Goal: Information Seeking & Learning: Understand process/instructions

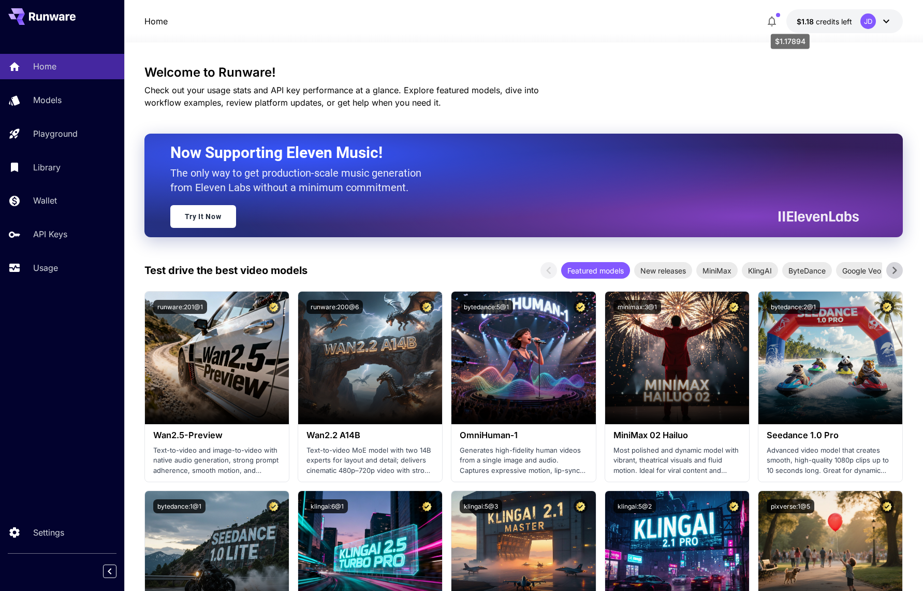
click at [816, 23] on span "credits left" at bounding box center [834, 21] width 36 height 9
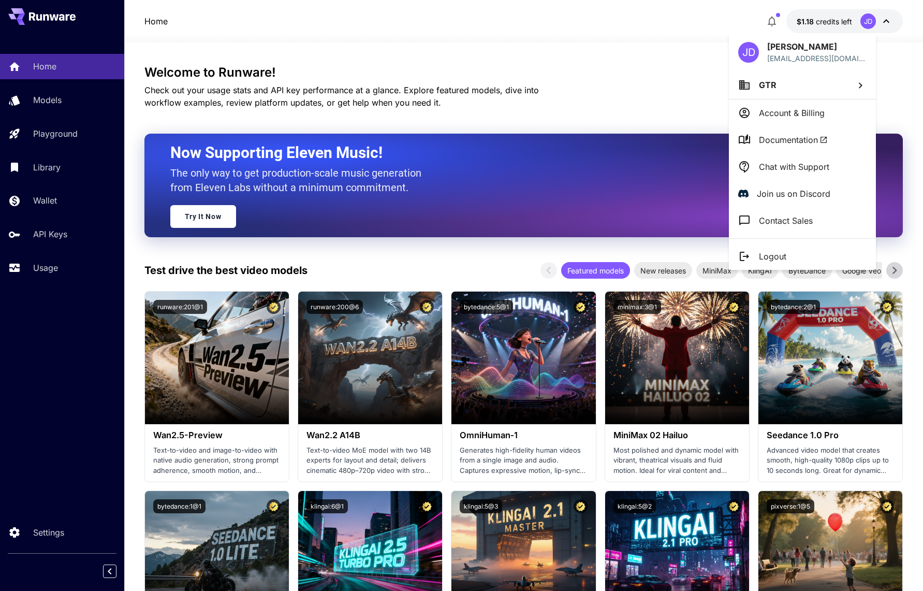
click at [677, 80] on div at bounding box center [461, 295] width 923 height 591
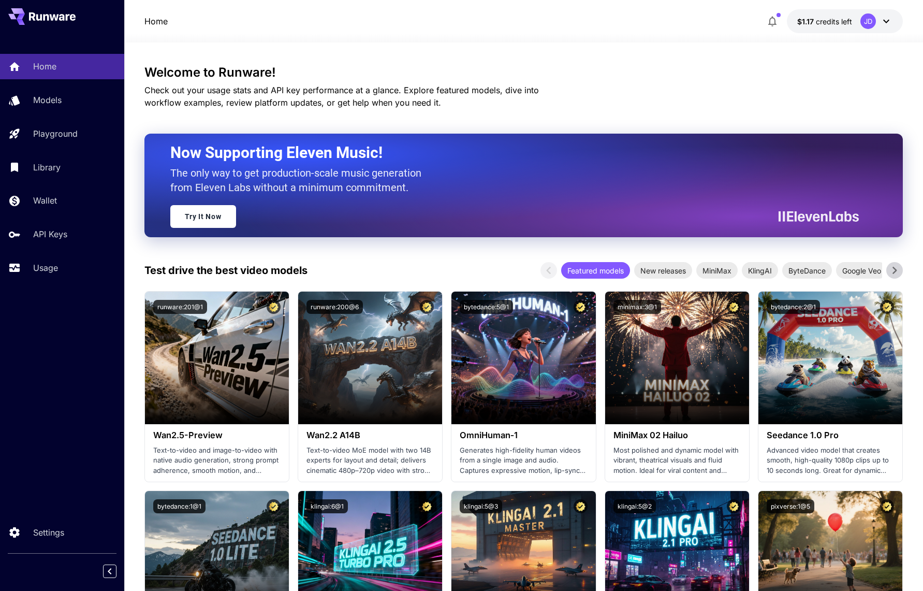
click at [861, 21] on div "JD" at bounding box center [869, 21] width 16 height 16
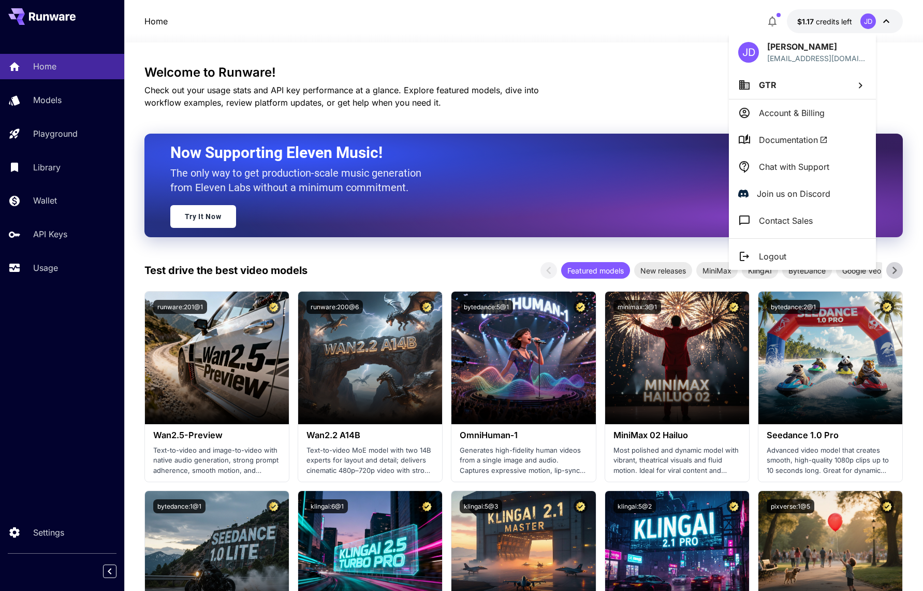
click at [792, 142] on span "Documentation" at bounding box center [793, 140] width 69 height 12
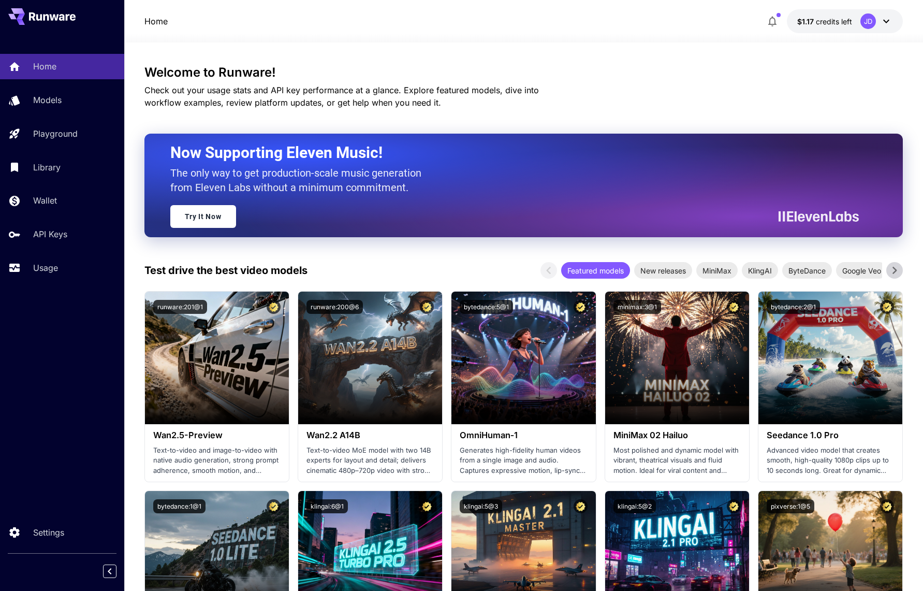
click at [861, 17] on div "JD" at bounding box center [869, 21] width 16 height 16
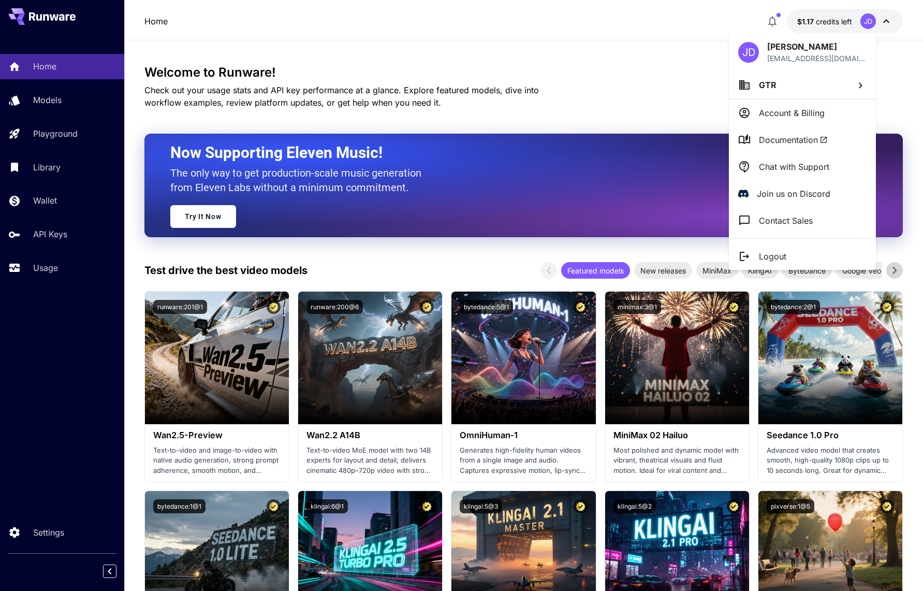
click at [791, 144] on span "Documentation" at bounding box center [793, 140] width 69 height 12
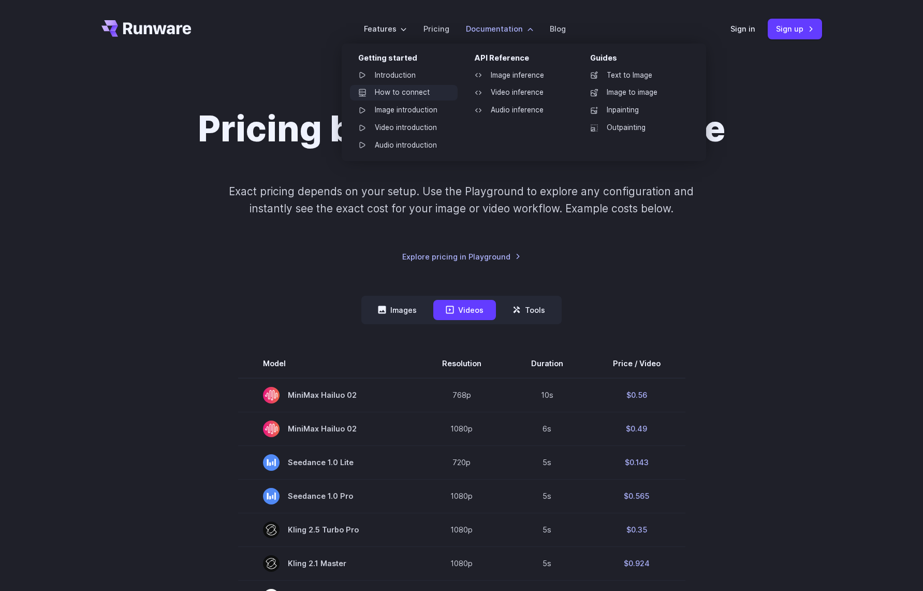
click at [375, 93] on link "How to connect" at bounding box center [404, 93] width 108 height 16
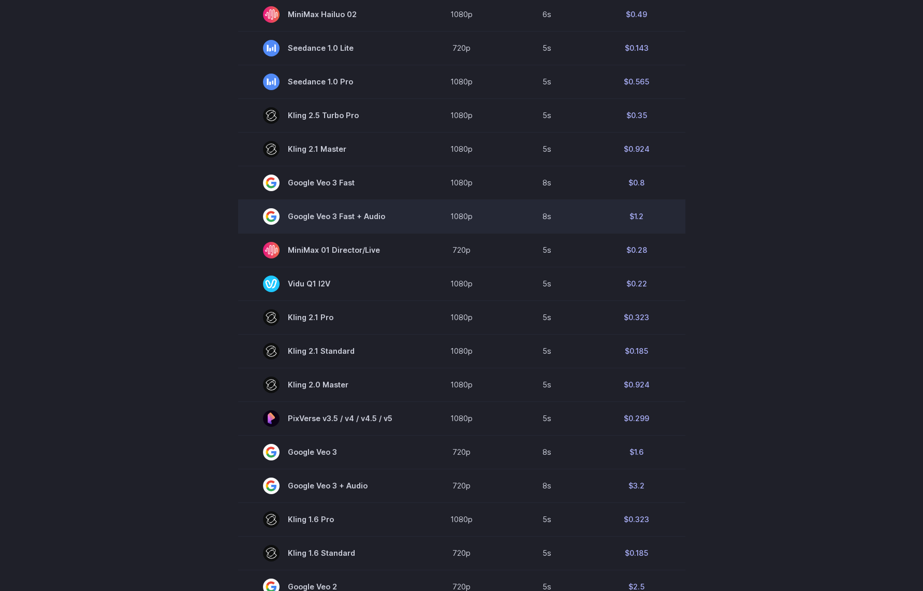
scroll to position [52, 0]
